Goal: Find specific page/section: Find specific page/section

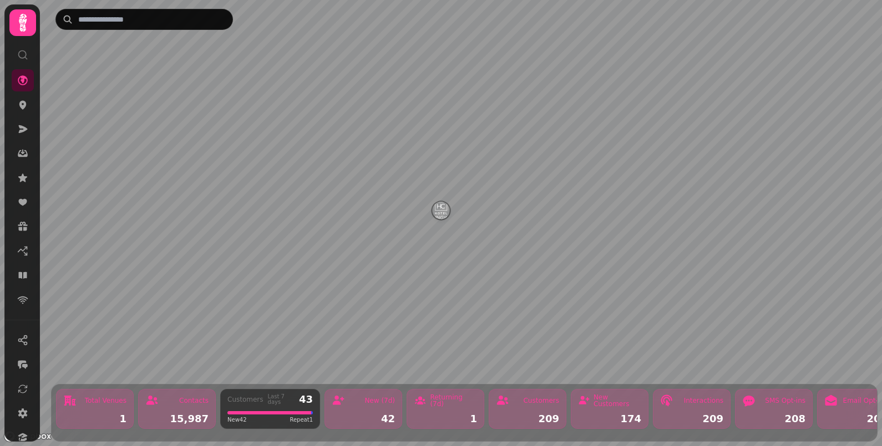
click at [19, 53] on icon at bounding box center [22, 54] width 11 height 11
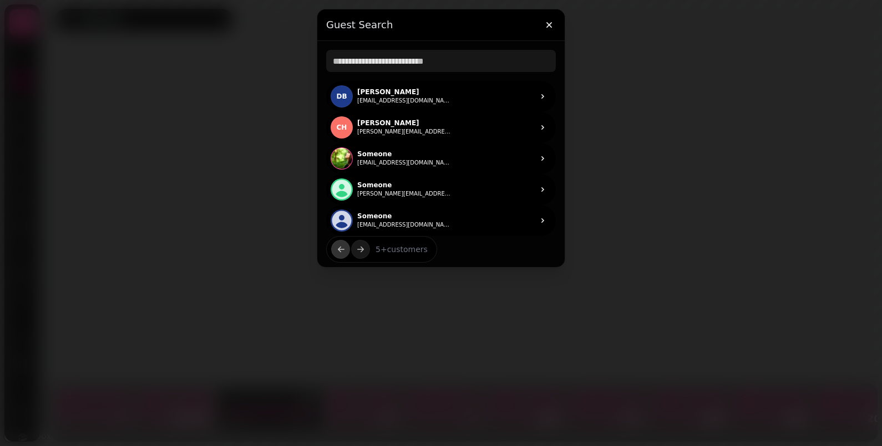
click at [789, 99] on div at bounding box center [441, 223] width 882 height 446
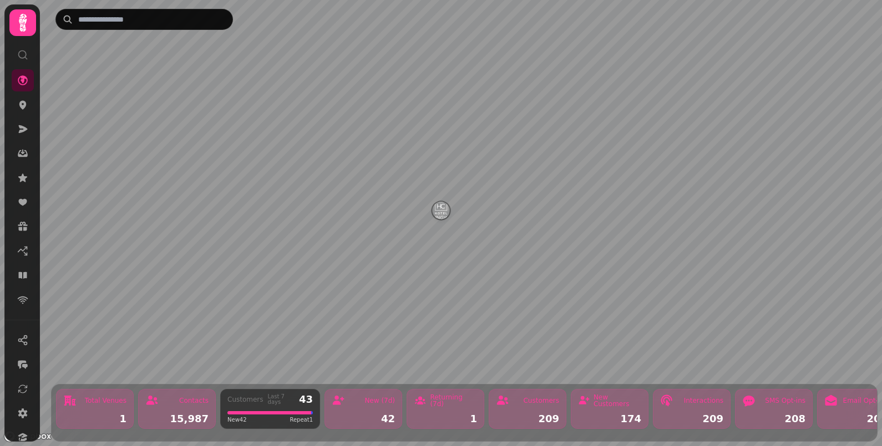
click at [11, 25] on div at bounding box center [22, 22] width 27 height 27
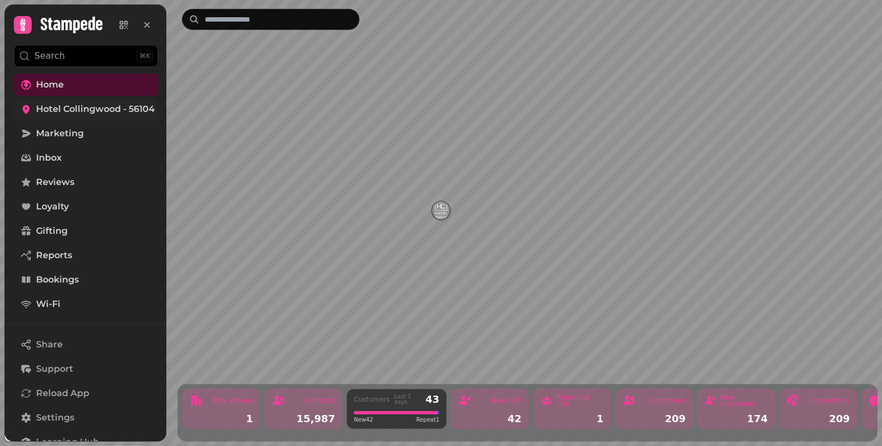
click at [84, 113] on span "Hotel Collingwood - 56104" at bounding box center [95, 109] width 119 height 13
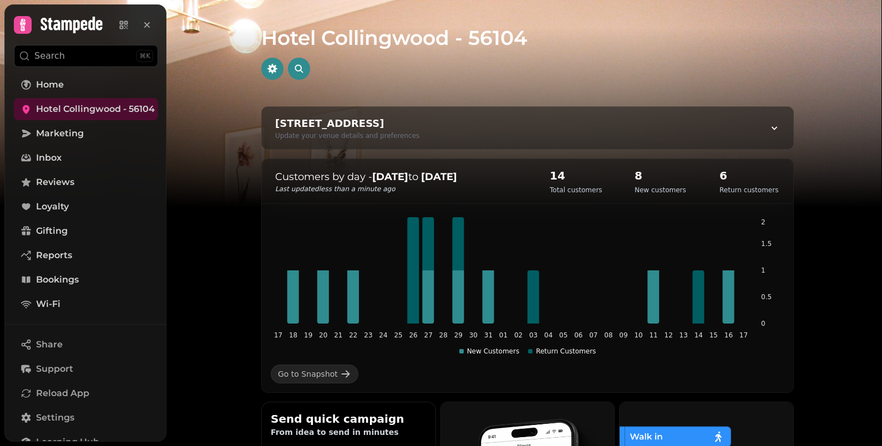
click at [768, 128] on icon at bounding box center [773, 128] width 11 height 11
select select "**********"
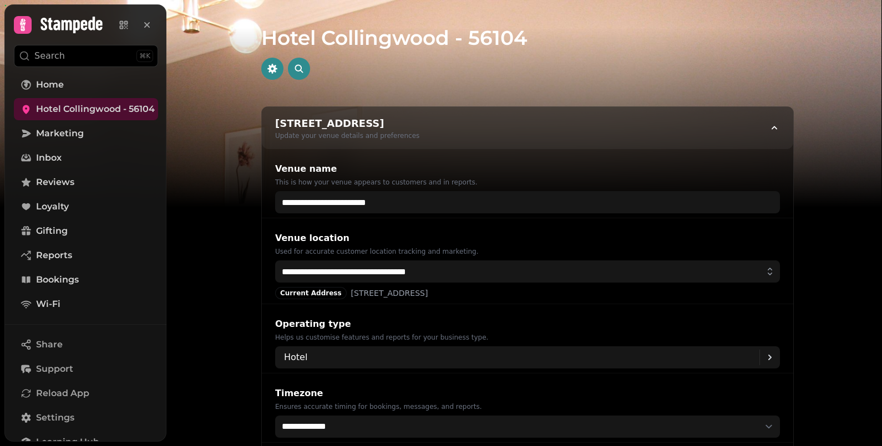
click at [771, 128] on icon at bounding box center [774, 127] width 6 height 3
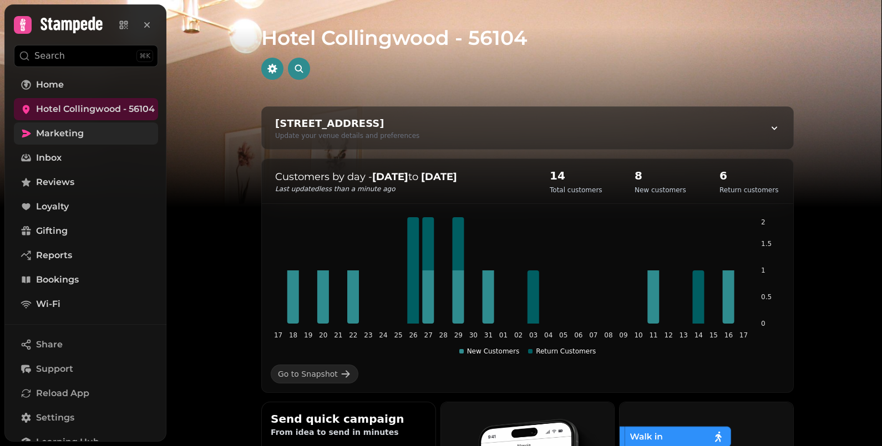
click at [57, 130] on span "Marketing" at bounding box center [60, 133] width 48 height 13
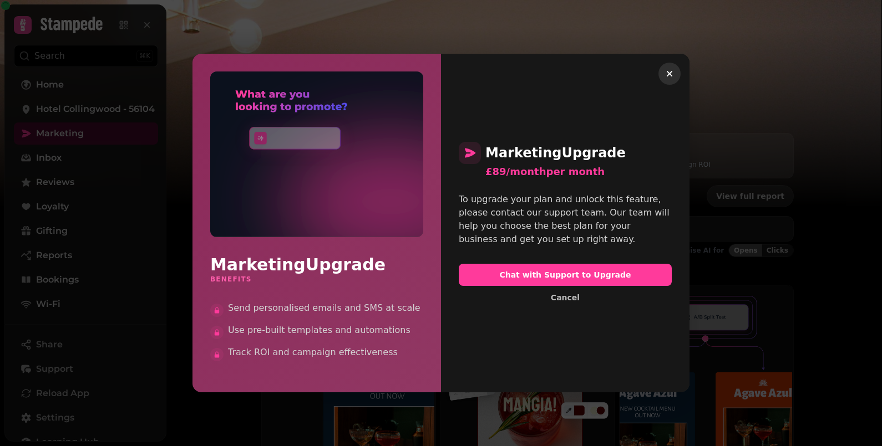
drag, startPoint x: 672, startPoint y: 73, endPoint x: 651, endPoint y: 89, distance: 26.4
click at [671, 73] on icon "button" at bounding box center [669, 73] width 11 height 11
